Goal: Information Seeking & Learning: Learn about a topic

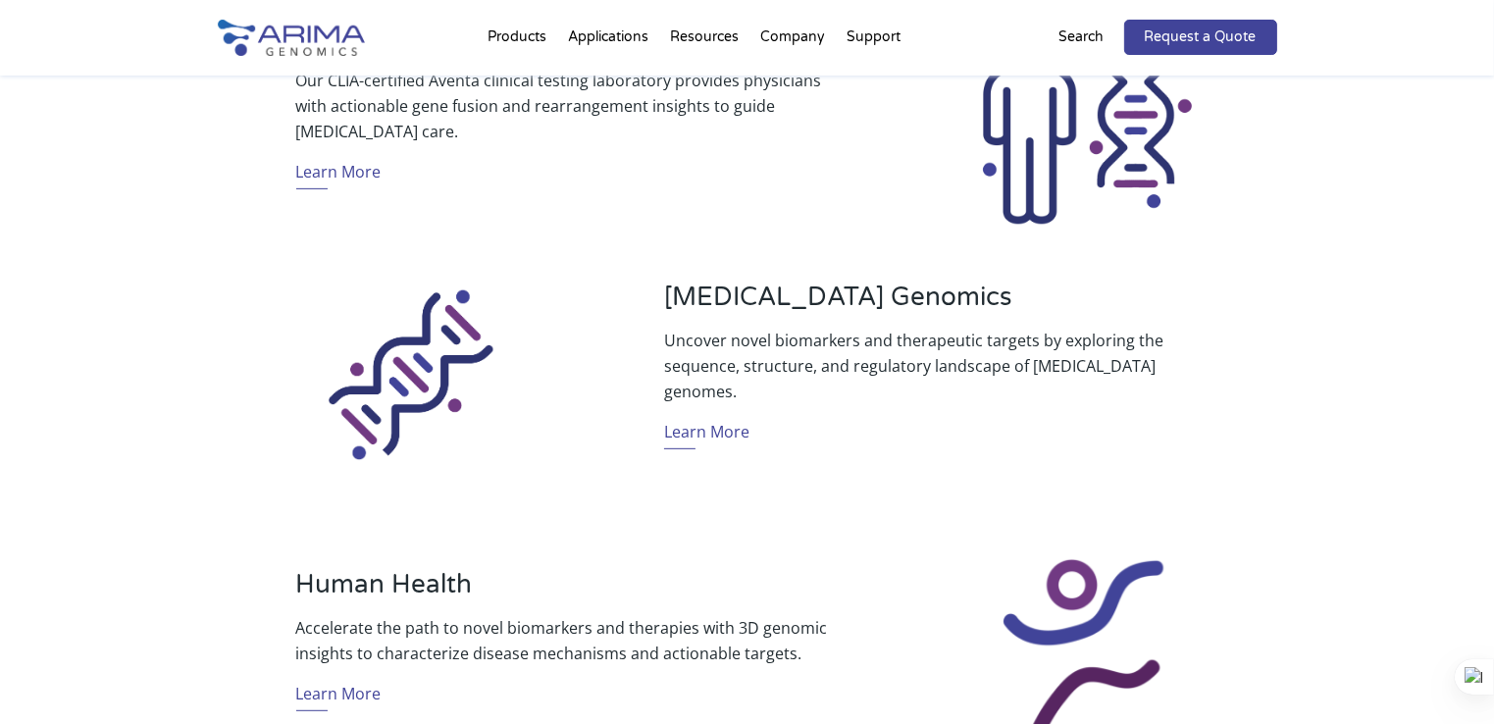
scroll to position [819, 0]
click at [693, 418] on link "Learn More" at bounding box center [706, 433] width 85 height 30
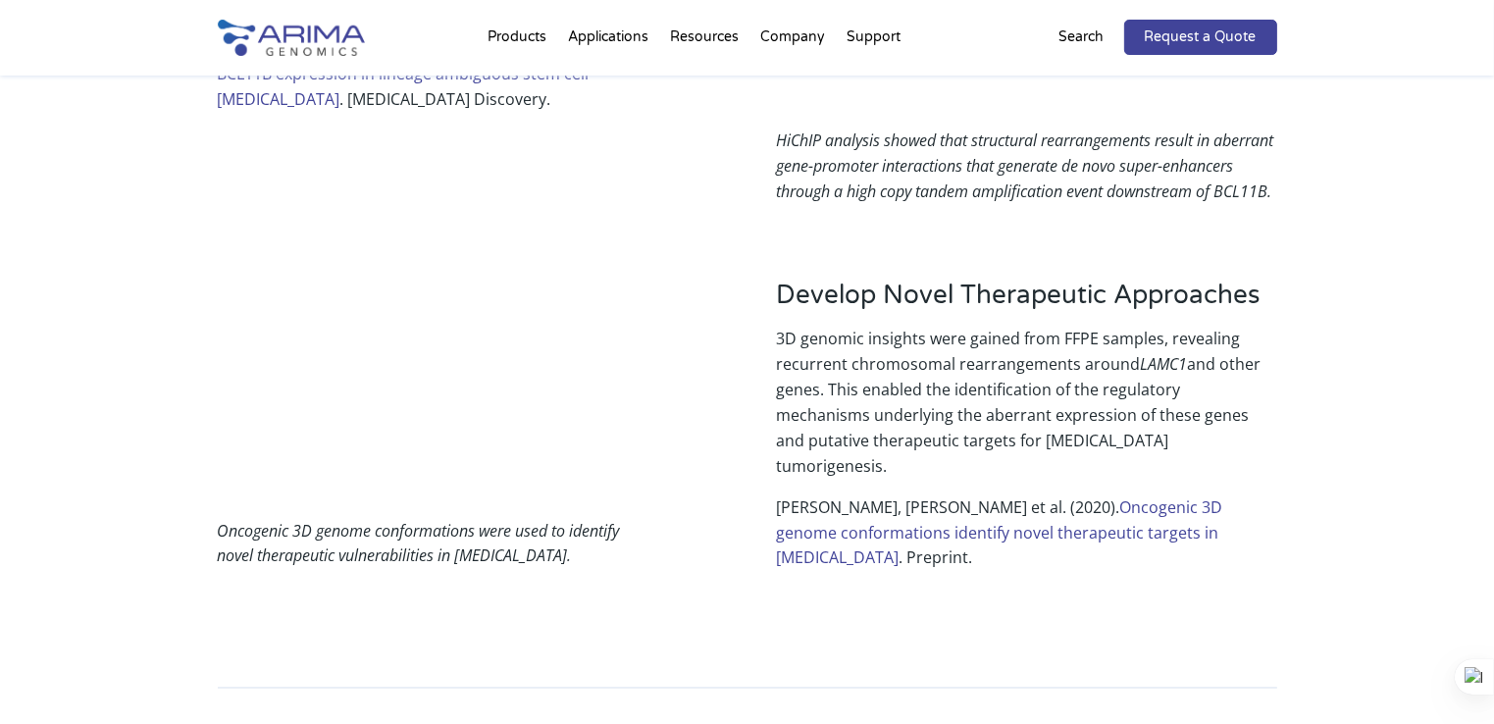
scroll to position [3203, 0]
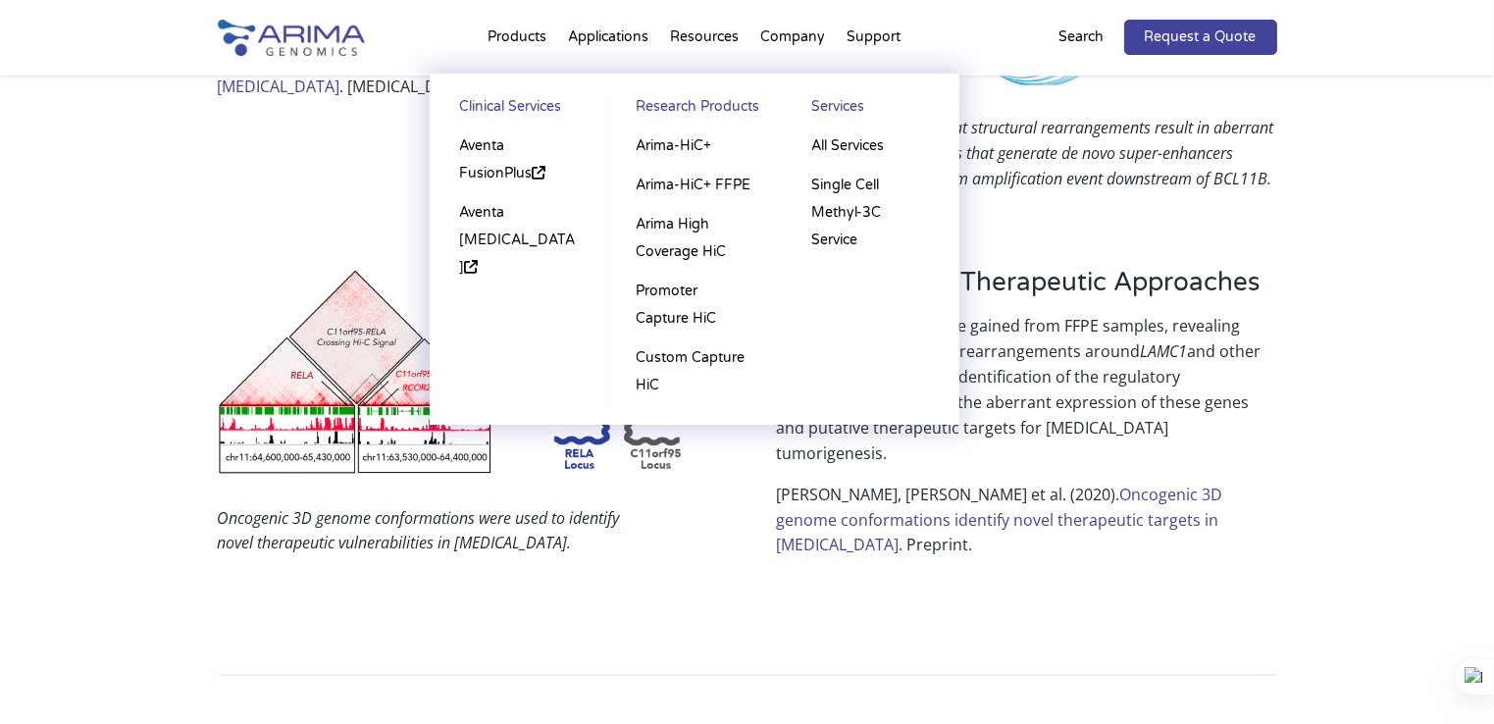
click at [496, 49] on li "Products Clinical Services Aventa FusionPlus Aventa Lymphoma Research Products …" at bounding box center [517, 41] width 80 height 67
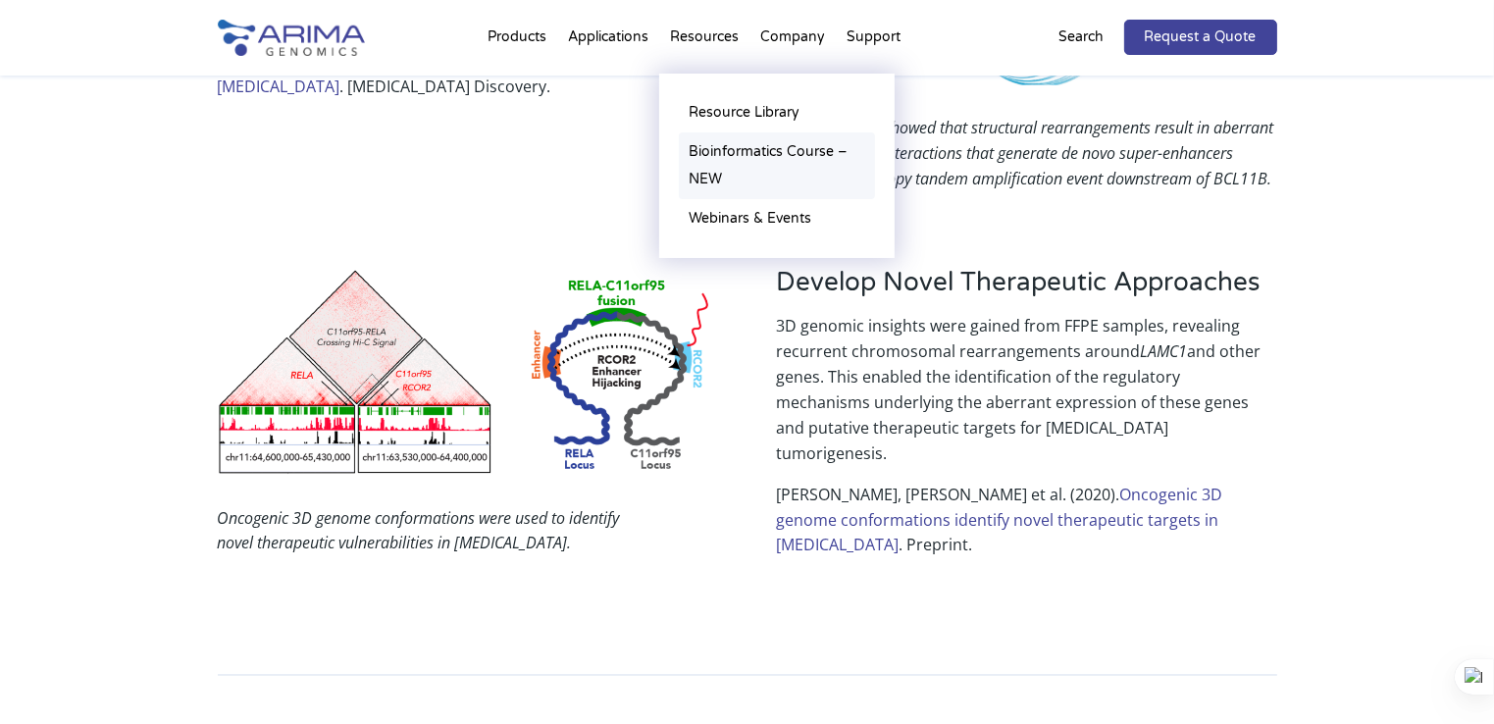
click at [734, 156] on link "Bioinformatics Course – NEW" at bounding box center [777, 165] width 196 height 67
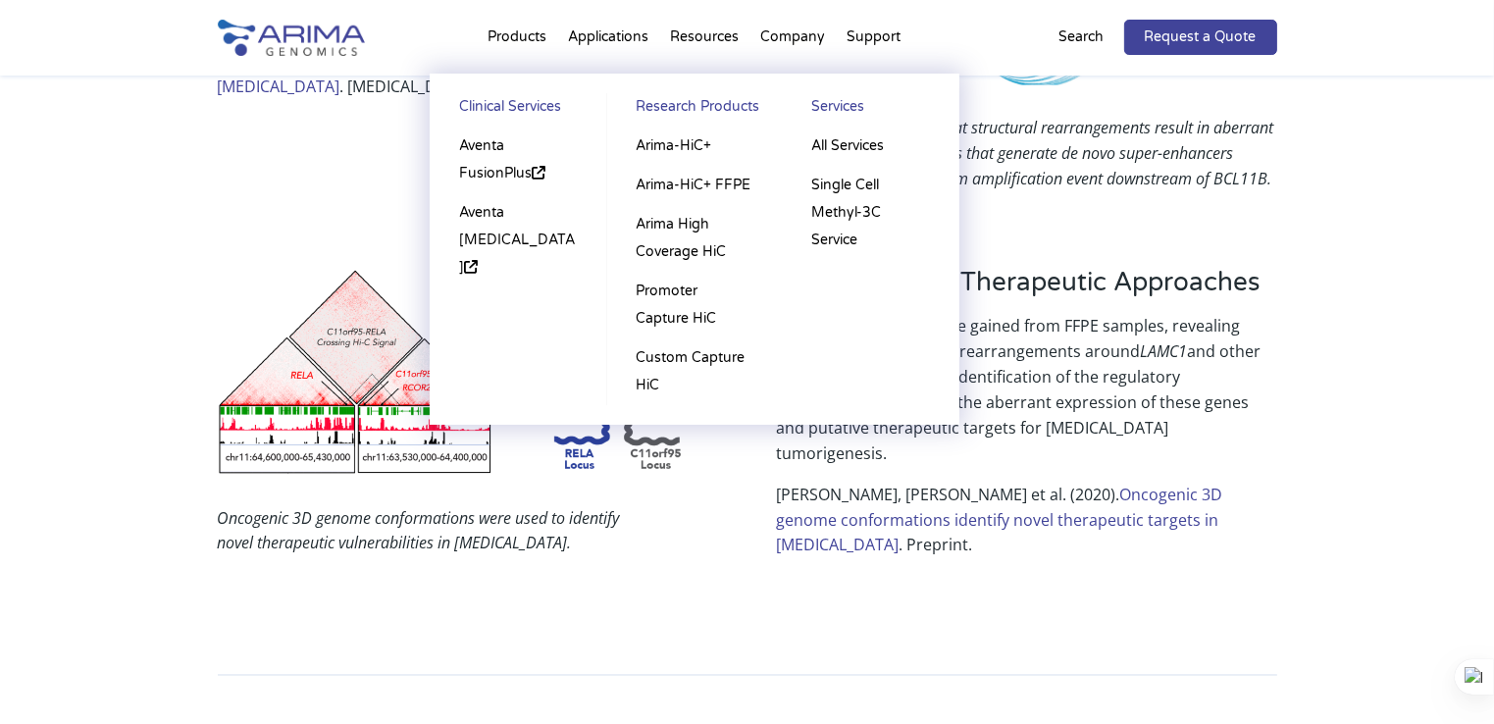
click at [499, 27] on li "Products Clinical Services Aventa FusionPlus Aventa Lymphoma Research Products …" at bounding box center [517, 41] width 80 height 67
